Goal: Task Accomplishment & Management: Complete application form

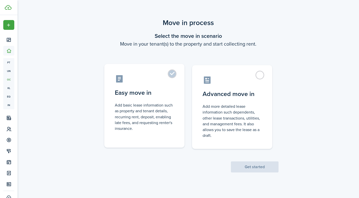
click at [169, 74] on label "Easy move in Add basic lease information such as property and tenant details, r…" at bounding box center [144, 106] width 80 height 84
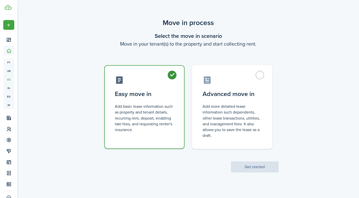
radio input "true"
click at [249, 168] on button "Get started" at bounding box center [255, 166] width 48 height 11
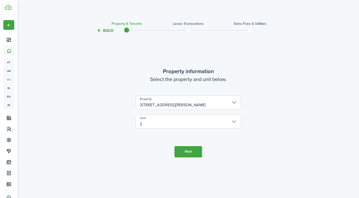
click at [188, 153] on button "Next" at bounding box center [188, 151] width 28 height 11
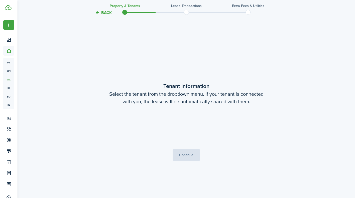
scroll to position [164, 0]
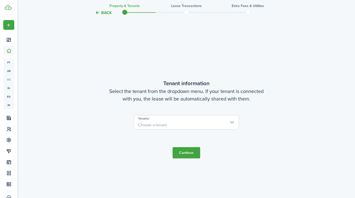
click at [227, 119] on input "Tenants" at bounding box center [186, 118] width 105 height 6
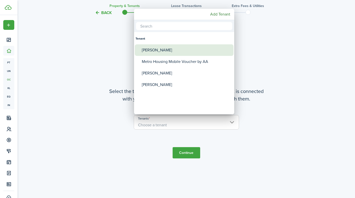
click at [172, 51] on div "[PERSON_NAME]" at bounding box center [186, 50] width 89 height 12
type input "[PERSON_NAME]"
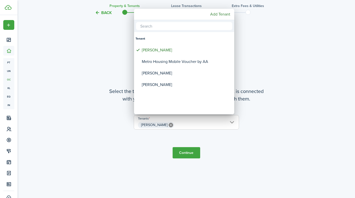
click at [187, 154] on div at bounding box center [177, 99] width 435 height 278
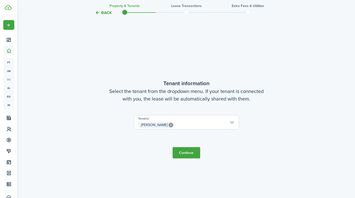
click at [188, 155] on button "Continue" at bounding box center [187, 152] width 28 height 11
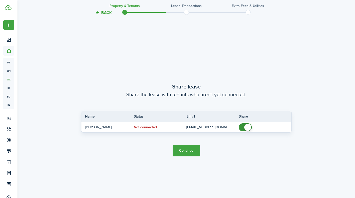
scroll to position [362, 0]
click at [186, 152] on button "Continue" at bounding box center [187, 150] width 28 height 11
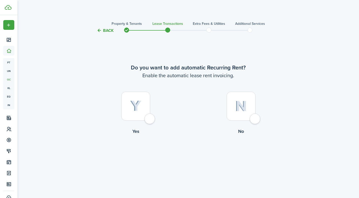
click at [149, 120] on div at bounding box center [135, 106] width 29 height 29
radio input "true"
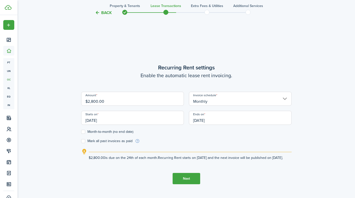
scroll to position [164, 0]
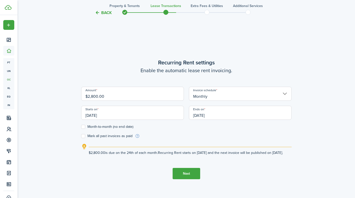
drag, startPoint x: 105, startPoint y: 93, endPoint x: 88, endPoint y: 94, distance: 16.8
click at [88, 94] on input "$2,800.00" at bounding box center [132, 94] width 103 height 14
drag, startPoint x: 110, startPoint y: 111, endPoint x: 82, endPoint y: 111, distance: 27.6
click at [82, 111] on input "[DATE]" at bounding box center [132, 113] width 103 height 14
type input "$1,450.00"
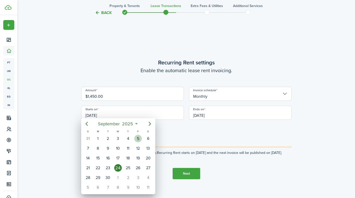
click at [138, 140] on div "5" at bounding box center [138, 139] width 8 height 8
type input "[DATE]"
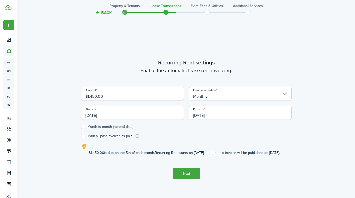
click at [84, 125] on label "Month-to-month (no end date)" at bounding box center [107, 127] width 52 height 4
click at [81, 127] on input "Month-to-month (no end date)" at bounding box center [81, 127] width 0 height 0
checkbox input "true"
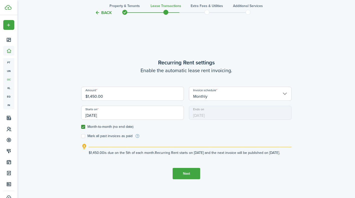
click at [84, 134] on label "Mark all past invoices as paid" at bounding box center [106, 136] width 51 height 4
click at [81, 136] on input "Mark all past invoices as paid" at bounding box center [81, 136] width 0 height 0
checkbox input "true"
click at [188, 176] on button "Next" at bounding box center [187, 173] width 28 height 11
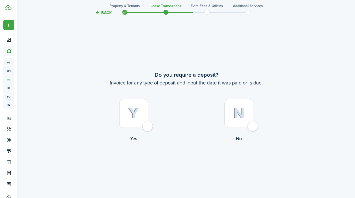
scroll to position [362, 0]
click at [252, 127] on div at bounding box center [238, 112] width 29 height 29
radio input "true"
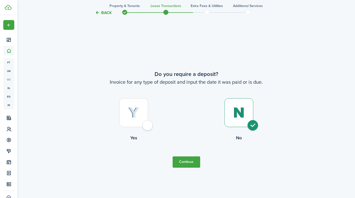
click at [196, 164] on button "Continue" at bounding box center [187, 161] width 28 height 11
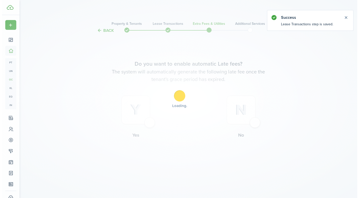
scroll to position [0, 0]
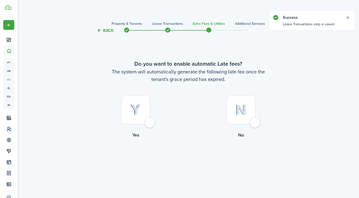
click at [255, 123] on div at bounding box center [240, 109] width 29 height 29
radio input "true"
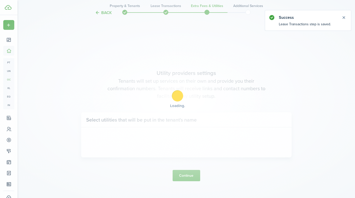
scroll to position [164, 0]
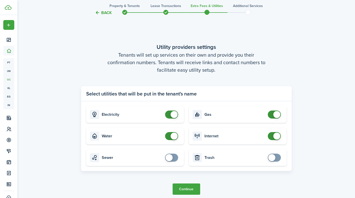
checkbox input "false"
click at [174, 138] on span at bounding box center [174, 136] width 7 height 7
checkbox input "true"
click at [274, 157] on span at bounding box center [271, 157] width 7 height 7
checkbox input "false"
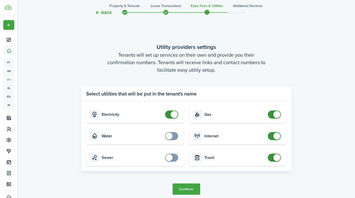
click at [278, 115] on span at bounding box center [276, 114] width 7 height 7
click at [188, 190] on button "Continue" at bounding box center [187, 188] width 28 height 11
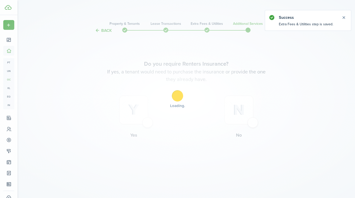
scroll to position [0, 0]
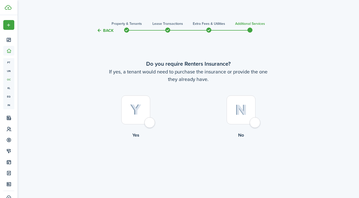
click at [254, 124] on div at bounding box center [240, 109] width 29 height 29
radio input "true"
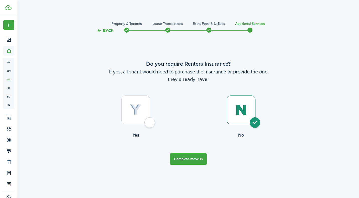
click at [195, 159] on button "Complete move in" at bounding box center [188, 158] width 37 height 11
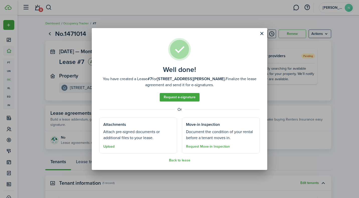
click at [110, 147] on button "Upload" at bounding box center [108, 147] width 11 height 4
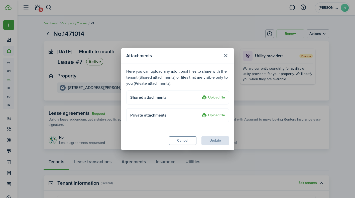
click at [219, 115] on label "Upload file" at bounding box center [213, 115] width 23 height 6
click at [200, 112] on input "Upload file" at bounding box center [200, 112] width 0 height 0
click at [227, 56] on button "Close modal" at bounding box center [226, 55] width 9 height 9
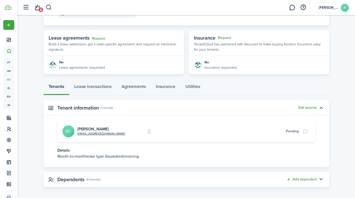
scroll to position [78, 0]
